Goal: Task Accomplishment & Management: Manage account settings

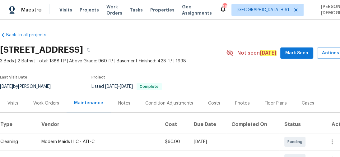
scroll to position [99, 15]
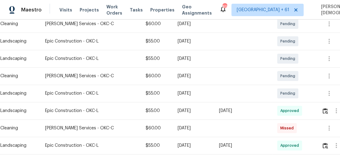
scroll to position [149, 0]
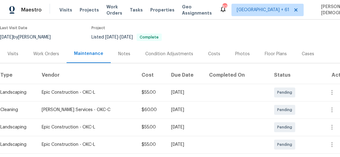
scroll to position [75, 0]
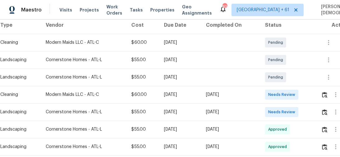
scroll to position [124, 0]
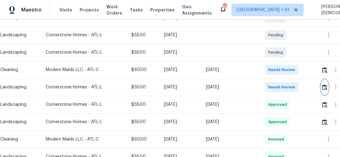
click at [327, 85] on img "button" at bounding box center [324, 88] width 5 height 6
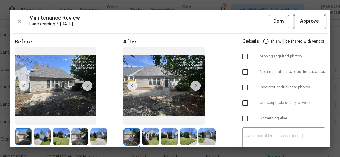
click at [318, 19] on button "Approve" at bounding box center [309, 21] width 31 height 13
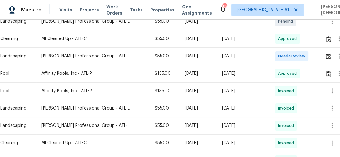
scroll to position [199, 0]
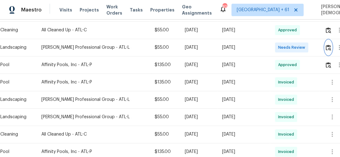
click at [327, 45] on img "button" at bounding box center [327, 48] width 5 height 6
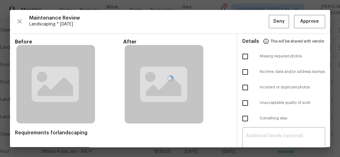
click at [309, 13] on div at bounding box center [170, 78] width 320 height 137
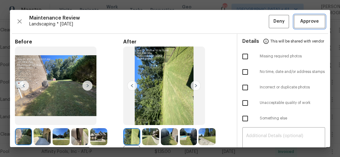
click at [307, 23] on span "Approve" at bounding box center [309, 22] width 19 height 8
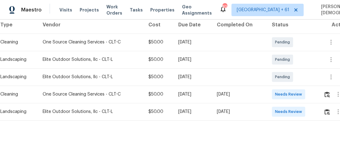
scroll to position [101, 0]
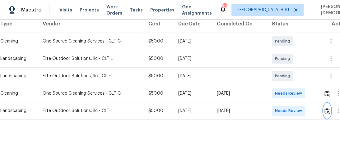
click at [327, 108] on img "button" at bounding box center [326, 111] width 5 height 6
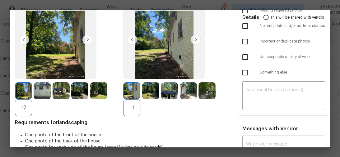
scroll to position [0, 0]
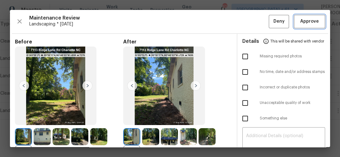
click at [306, 20] on span "Approve" at bounding box center [309, 22] width 19 height 8
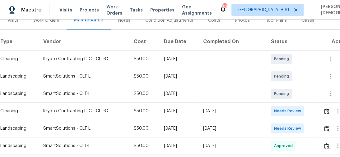
scroll to position [124, 0]
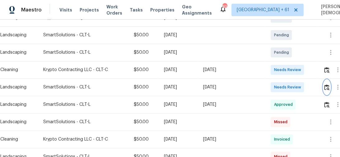
click at [330, 85] on button "button" at bounding box center [326, 87] width 7 height 15
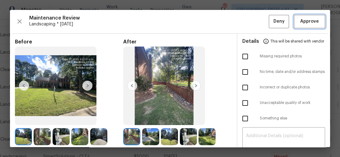
click at [318, 22] on button "Approve" at bounding box center [309, 21] width 31 height 13
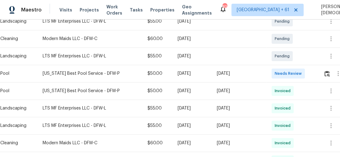
scroll to position [199, 0]
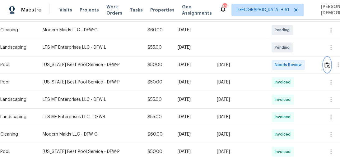
click at [326, 62] on img "button" at bounding box center [326, 65] width 5 height 6
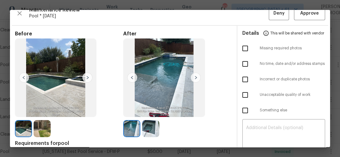
scroll to position [0, 0]
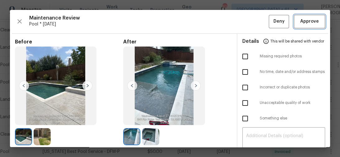
click at [306, 20] on span "Approve" at bounding box center [309, 22] width 19 height 8
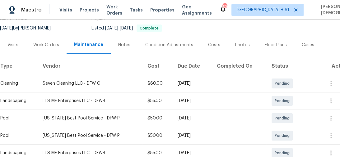
scroll to position [99, 0]
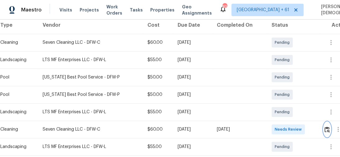
click at [327, 127] on img "button" at bounding box center [326, 130] width 5 height 6
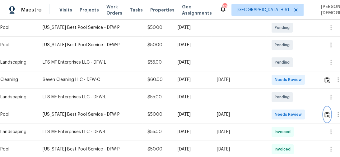
click at [324, 112] on img "button" at bounding box center [326, 115] width 5 height 6
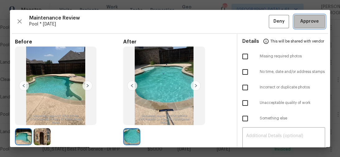
click at [306, 20] on span "Approve" at bounding box center [309, 22] width 19 height 8
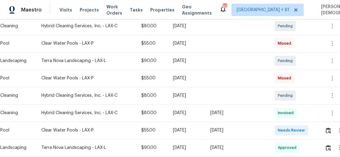
scroll to position [124, 0]
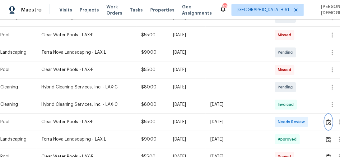
click at [331, 119] on img "button" at bounding box center [327, 122] width 5 height 6
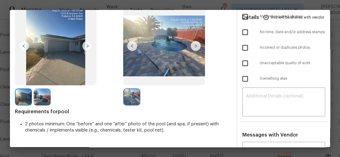
scroll to position [0, 0]
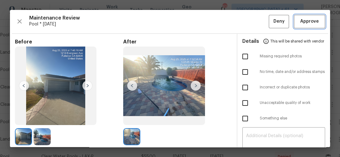
click at [307, 21] on span "Approve" at bounding box center [309, 22] width 19 height 8
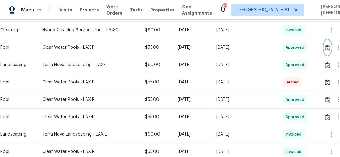
scroll to position [99, 0]
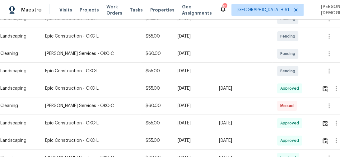
scroll to position [149, 0]
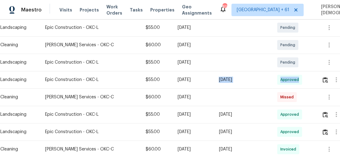
drag, startPoint x: 218, startPoint y: 76, endPoint x: 309, endPoint y: 76, distance: 91.7
click at [309, 76] on tr "Landscaping Epic Construction - OKC-L $55.00 Mon, Aug 18 2025 Wed, Aug 27 2025 …" at bounding box center [175, 79] width 351 height 17
click at [257, 79] on div "[DATE]" at bounding box center [242, 80] width 48 height 6
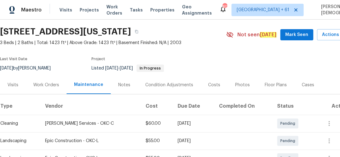
scroll to position [0, 0]
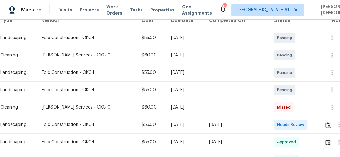
scroll to position [149, 0]
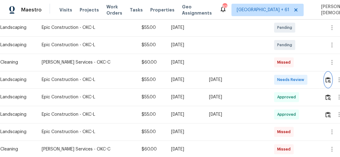
click at [326, 77] on img "button" at bounding box center [327, 80] width 5 height 6
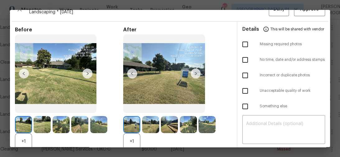
scroll to position [0, 0]
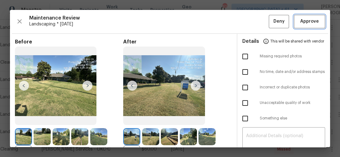
click at [307, 26] on button "Approve" at bounding box center [309, 21] width 31 height 13
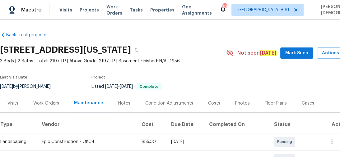
scroll to position [124, 0]
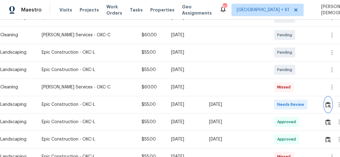
click at [331, 103] on button "button" at bounding box center [327, 104] width 7 height 15
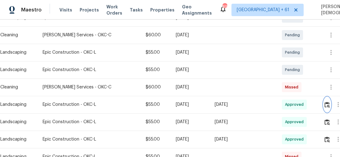
scroll to position [0, 0]
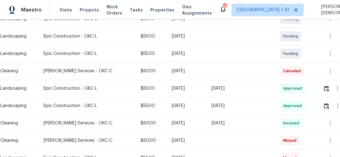
scroll to position [149, 0]
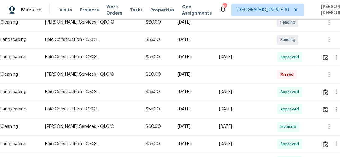
scroll to position [199, 0]
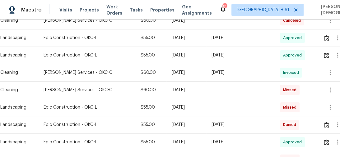
scroll to position [174, 0]
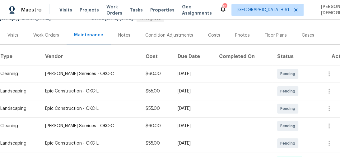
scroll to position [149, 0]
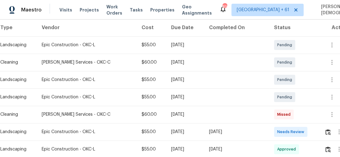
scroll to position [149, 0]
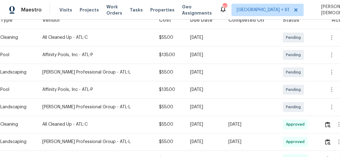
scroll to position [113, 0]
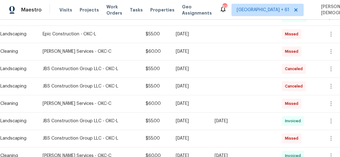
scroll to position [210, 0]
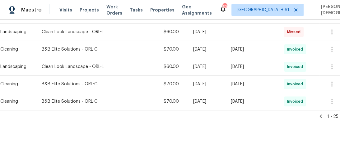
scroll to position [458, 0]
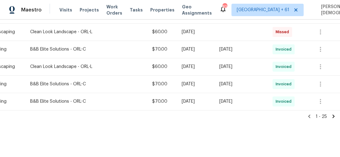
click at [332, 115] on icon at bounding box center [333, 116] width 2 height 3
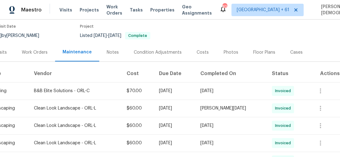
scroll to position [0, 15]
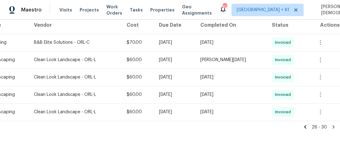
click at [302, 126] on icon at bounding box center [305, 127] width 6 height 6
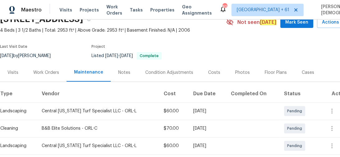
scroll to position [0, 0]
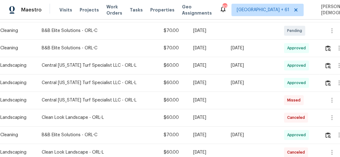
scroll to position [124, 0]
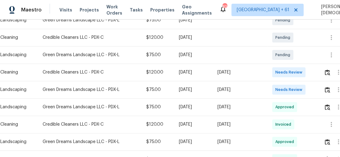
scroll to position [124, 0]
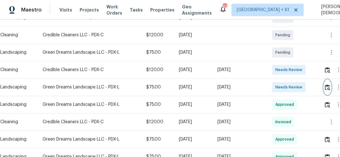
click at [330, 85] on img "button" at bounding box center [326, 88] width 5 height 6
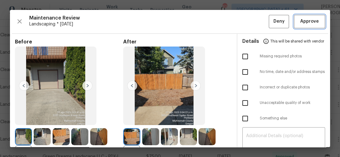
click at [300, 24] on span "Approve" at bounding box center [309, 22] width 19 height 8
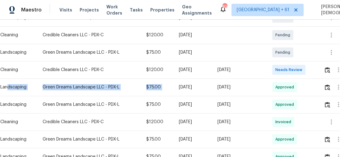
drag, startPoint x: 7, startPoint y: 87, endPoint x: 170, endPoint y: 86, distance: 162.9
click at [170, 86] on tr "Landscaping Green Dreams Landscape LLC - PDX-L $75.00 Mon, Aug 25 2025 Wed, Aug…" at bounding box center [175, 87] width 351 height 17
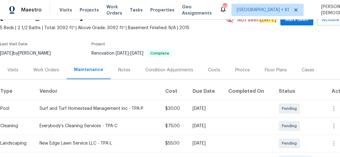
scroll to position [75, 0]
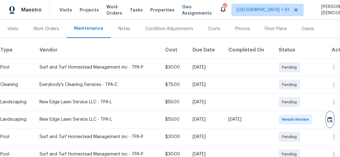
click at [329, 117] on img "button" at bounding box center [329, 120] width 5 height 6
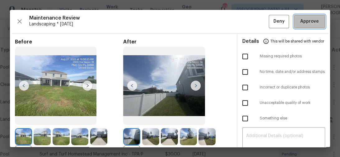
click at [308, 22] on span "Approve" at bounding box center [309, 22] width 19 height 8
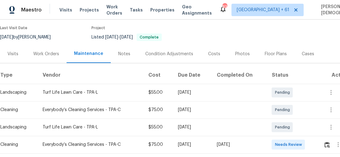
scroll to position [50, 0]
click at [327, 138] on button "button" at bounding box center [326, 144] width 7 height 15
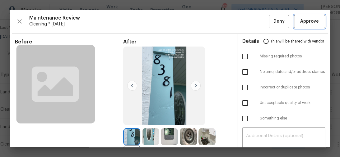
click at [304, 24] on span "Approve" at bounding box center [309, 22] width 19 height 8
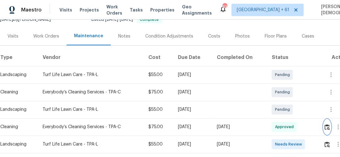
scroll to position [75, 0]
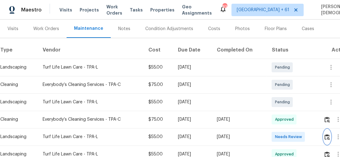
click at [328, 135] on img "button" at bounding box center [326, 137] width 5 height 6
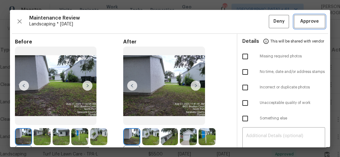
click at [310, 24] on span "Approve" at bounding box center [309, 22] width 19 height 8
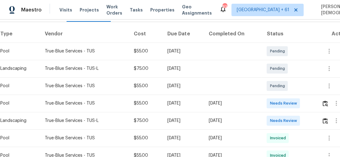
scroll to position [99, 0]
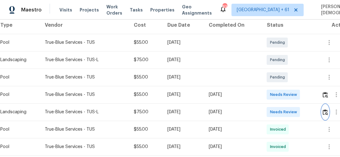
click at [327, 110] on img "button" at bounding box center [324, 112] width 5 height 6
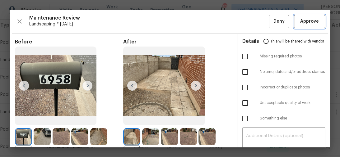
click at [310, 23] on span "Approve" at bounding box center [309, 22] width 19 height 8
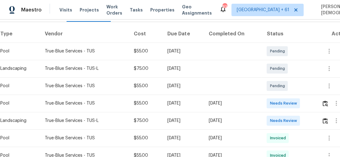
scroll to position [99, 0]
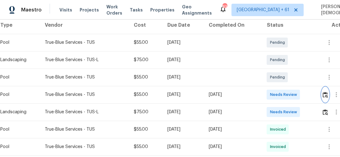
click at [324, 92] on img "button" at bounding box center [324, 95] width 5 height 6
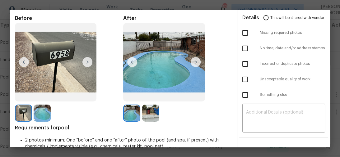
scroll to position [25, 0]
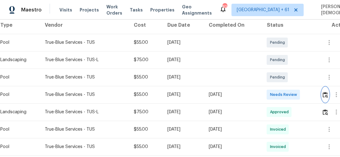
click at [327, 92] on img "button" at bounding box center [324, 95] width 5 height 6
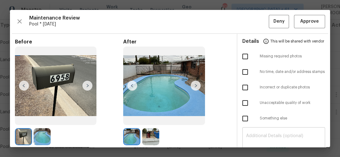
scroll to position [75, 0]
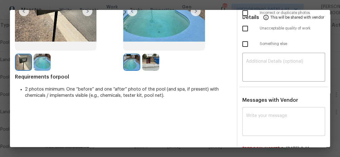
click at [266, 118] on textarea at bounding box center [284, 122] width 76 height 17
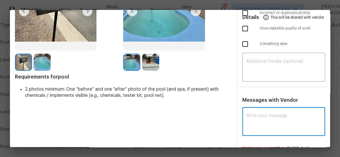
paste textarea "Maintenance Audit Team: Hello! Unfortunately, this pool visit completed on 08/2…"
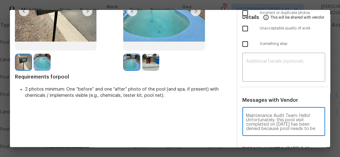
scroll to position [108, 0]
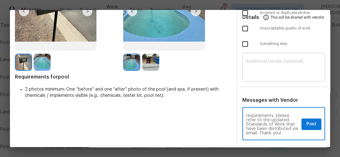
type textarea "Maintenance Audit Team: Hello! Unfortunately, this pool visit completed on 08/2…"
click at [261, 65] on textarea at bounding box center [284, 67] width 76 height 17
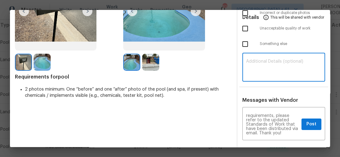
paste textarea "Maintenance Audit Team: Hello! Unfortunately, this pool visit completed on 08/2…"
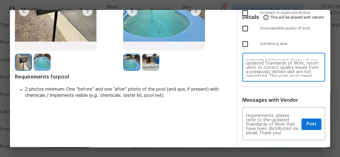
scroll to position [0, 0]
type textarea "Maintenance Audit Team: Hello! Unfortunately, this pool visit completed on 08/2…"
click at [301, 119] on button "Post" at bounding box center [311, 124] width 20 height 11
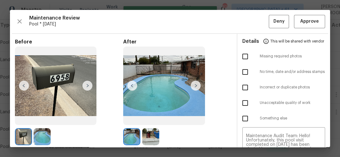
click at [238, 101] on input "checkbox" at bounding box center [244, 103] width 13 height 13
checkbox input "true"
click at [278, 24] on span "Deny" at bounding box center [278, 22] width 11 height 8
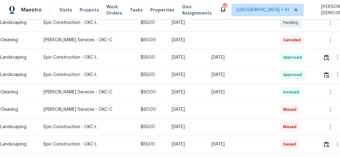
scroll to position [163, 0]
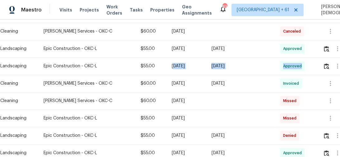
drag, startPoint x: 162, startPoint y: 62, endPoint x: 292, endPoint y: 71, distance: 130.5
click at [292, 71] on tr "Landscaping Epic Construction - OKC-L $55.00 [DATE] [DATE] Approved" at bounding box center [175, 65] width 351 height 17
click at [231, 64] on div "[DATE]" at bounding box center [240, 66] width 58 height 6
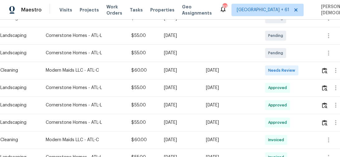
scroll to position [124, 0]
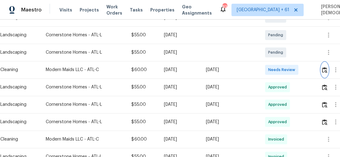
click at [327, 67] on img "button" at bounding box center [324, 70] width 5 height 6
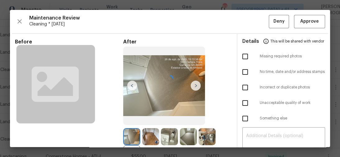
click at [314, 25] on div at bounding box center [170, 78] width 320 height 137
click at [305, 26] on button "Approve" at bounding box center [309, 21] width 31 height 13
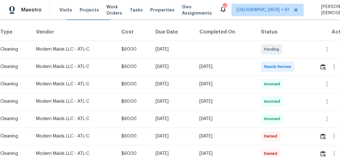
scroll to position [124, 0]
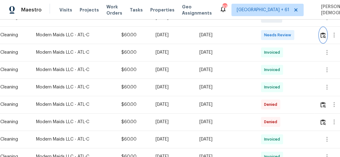
click at [325, 32] on img "button" at bounding box center [322, 35] width 5 height 6
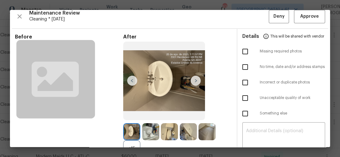
scroll to position [0, 0]
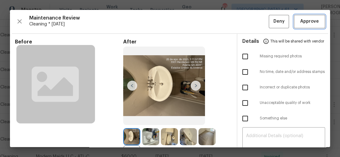
click at [303, 27] on button "Approve" at bounding box center [309, 21] width 31 height 13
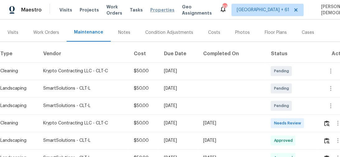
scroll to position [99, 0]
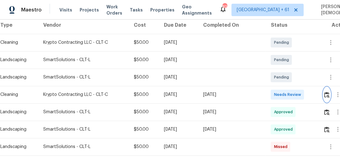
click at [328, 92] on img "button" at bounding box center [326, 95] width 5 height 6
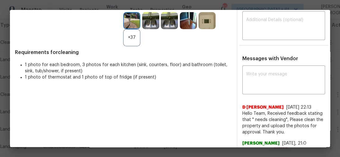
scroll to position [143, 0]
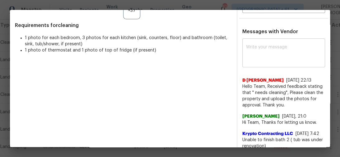
click at [254, 51] on textarea at bounding box center [284, 53] width 76 height 17
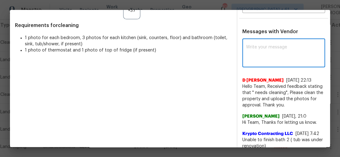
paste textarea "Maintenance Audit Team: Hello! Unfortunately this landscaping visit completed o…"
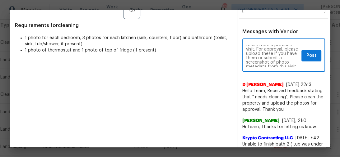
scroll to position [25, 0]
click at [274, 47] on textarea "Maintenance Audit Team: Hello! Unfortunately this landscaping visit completed o…" at bounding box center [272, 56] width 53 height 22
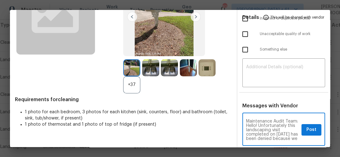
scroll to position [69, 0]
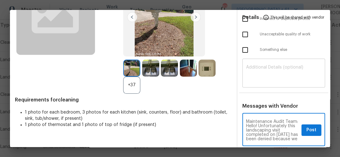
type textarea "Maintenance Audit Team: Hello! Unfortunately this landscaping visit completed o…"
click at [248, 78] on textarea at bounding box center [284, 73] width 76 height 17
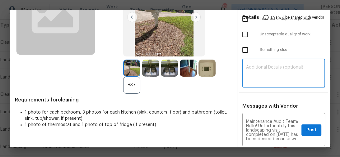
paste textarea "Maintenance Audit Team: Hello! Unfortunately this landscaping visit completed o…"
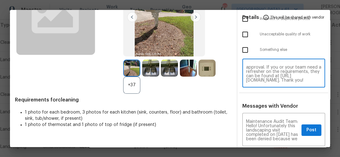
scroll to position [61, 0]
type textarea "Maintenance Audit Team: Hello! Unfortunately this landscaping visit completed o…"
click at [310, 126] on span "Post" at bounding box center [311, 130] width 10 height 8
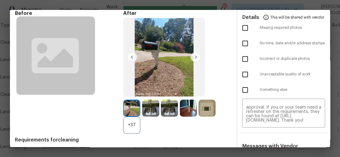
scroll to position [0, 0]
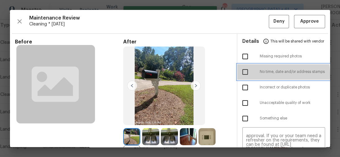
click at [248, 73] on div at bounding box center [250, 72] width 17 height 13
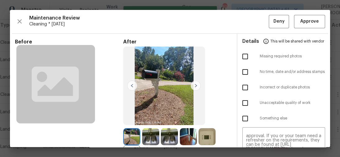
click at [246, 116] on input "checkbox" at bounding box center [244, 118] width 13 height 13
checkbox input "true"
click at [244, 71] on input "checkbox" at bounding box center [244, 72] width 13 height 13
checkbox input "true"
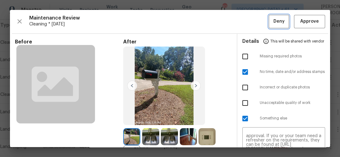
click at [280, 22] on span "Deny" at bounding box center [278, 22] width 11 height 8
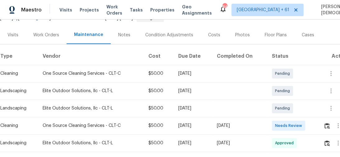
scroll to position [75, 0]
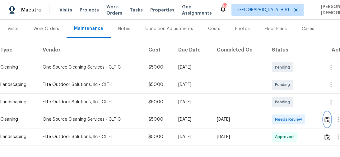
click at [328, 117] on img "button" at bounding box center [326, 120] width 5 height 6
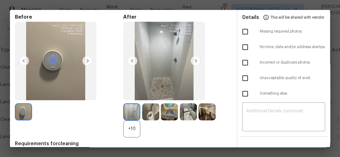
scroll to position [0, 0]
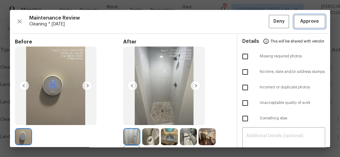
click at [301, 24] on span "Approve" at bounding box center [309, 22] width 19 height 8
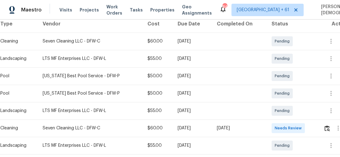
scroll to position [124, 0]
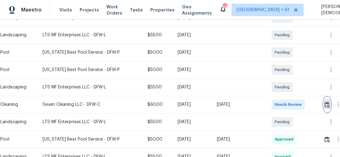
click at [328, 102] on img "button" at bounding box center [326, 105] width 5 height 6
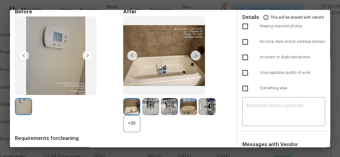
scroll to position [0, 0]
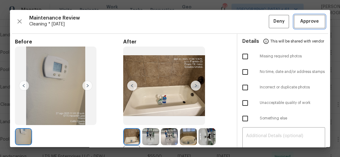
click at [306, 21] on span "Approve" at bounding box center [309, 22] width 19 height 8
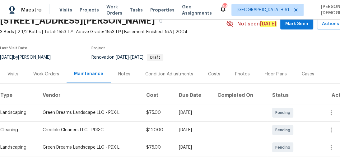
scroll to position [75, 0]
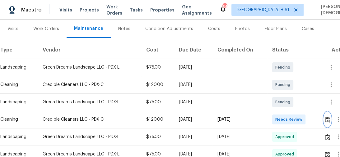
click at [326, 113] on button "button" at bounding box center [327, 119] width 7 height 15
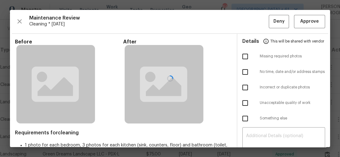
click at [306, 22] on div at bounding box center [170, 78] width 320 height 137
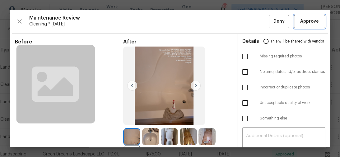
click at [306, 22] on span "Approve" at bounding box center [309, 22] width 19 height 8
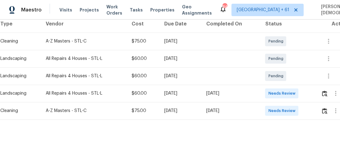
scroll to position [101, 0]
click at [326, 108] on img "button" at bounding box center [324, 111] width 5 height 6
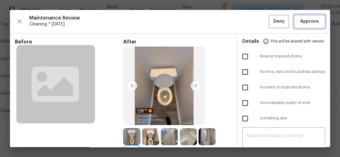
click at [309, 21] on span "Approve" at bounding box center [309, 22] width 19 height 8
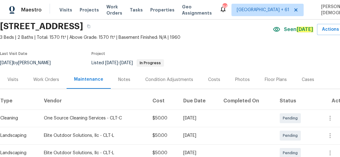
scroll to position [75, 0]
